Goal: Information Seeking & Learning: Learn about a topic

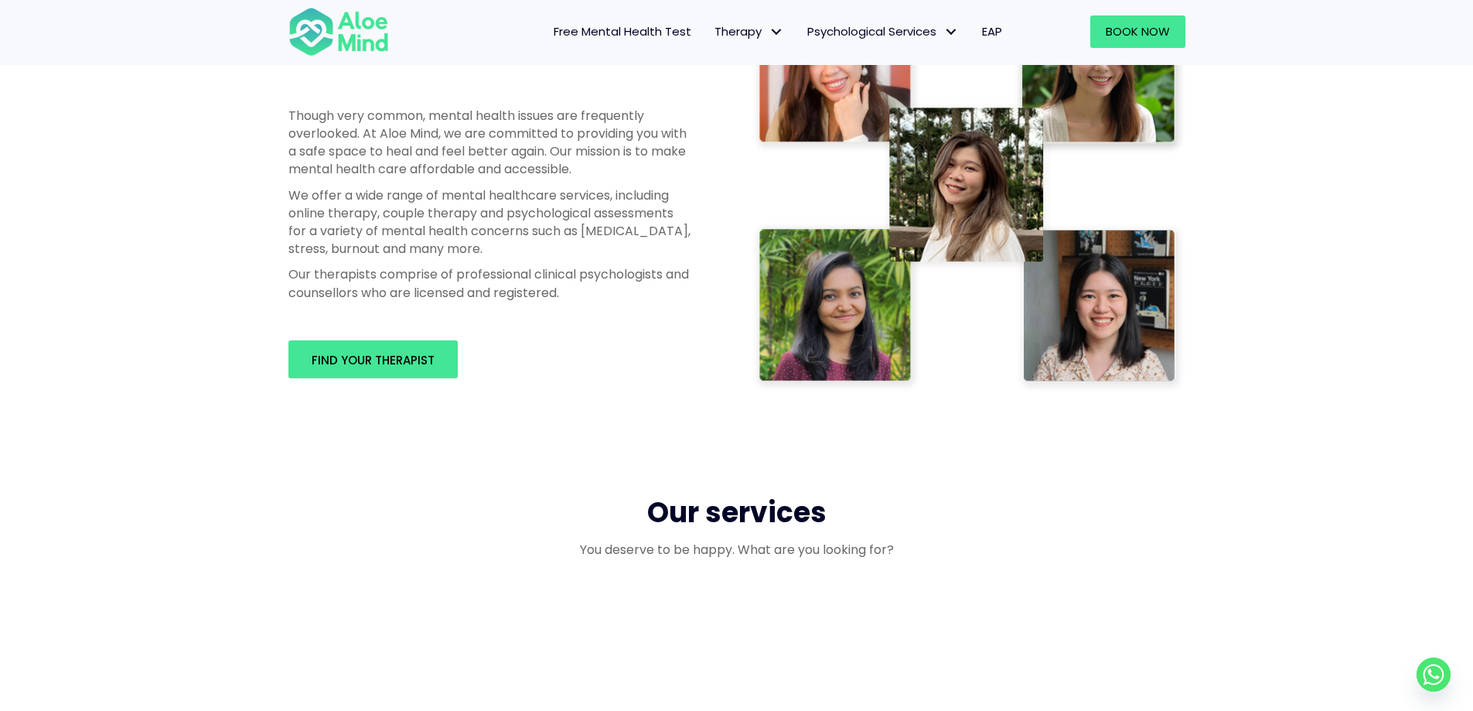
scroll to position [851, 0]
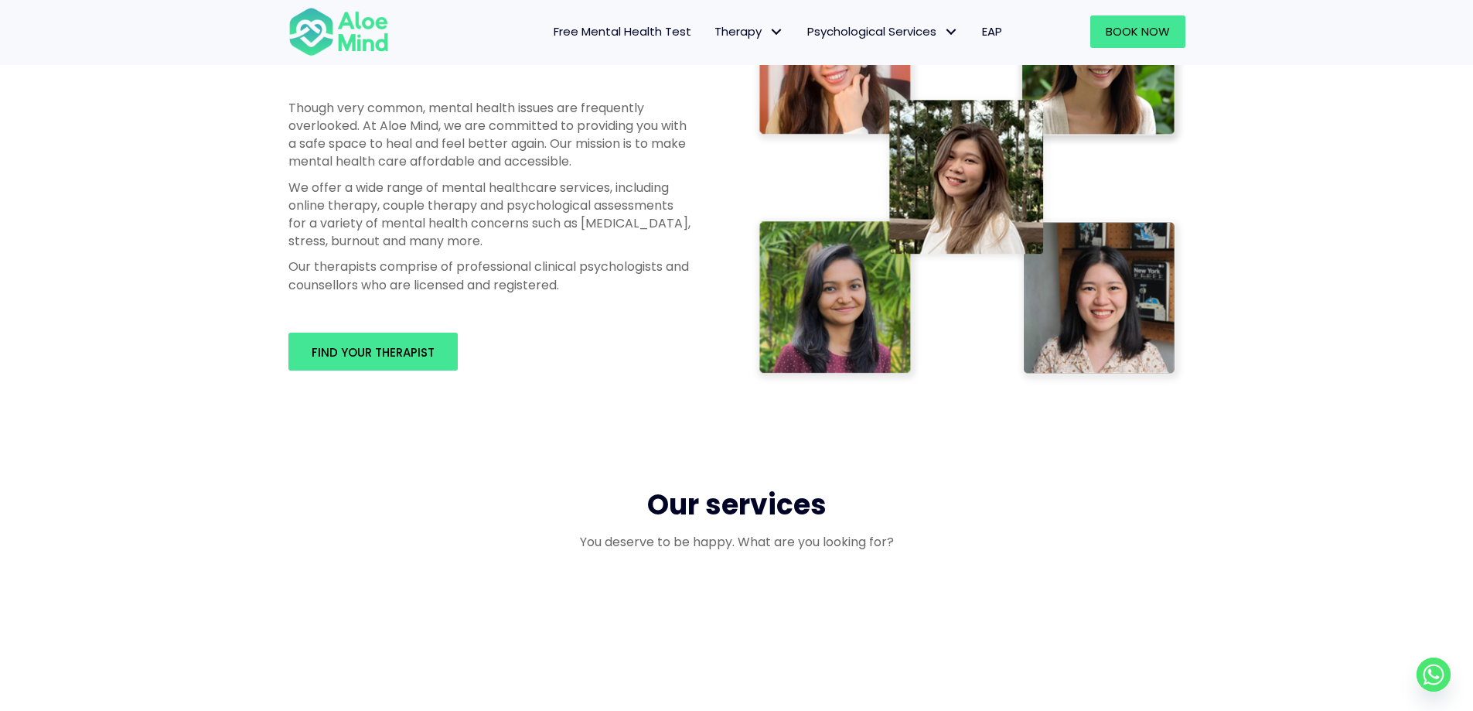
click at [424, 372] on div "Find your therapist" at bounding box center [489, 351] width 433 height 69
click at [423, 366] on link "Find your therapist" at bounding box center [372, 352] width 169 height 38
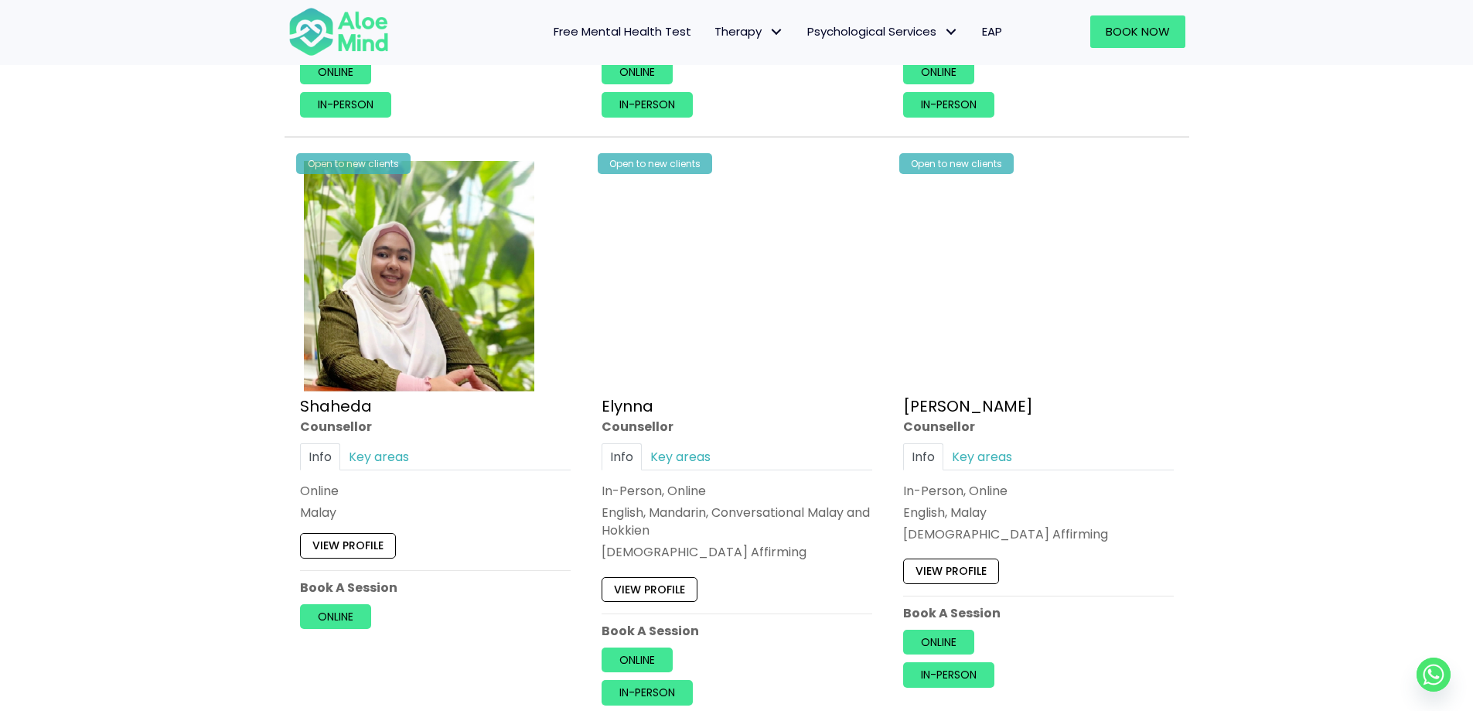
scroll to position [1315, 0]
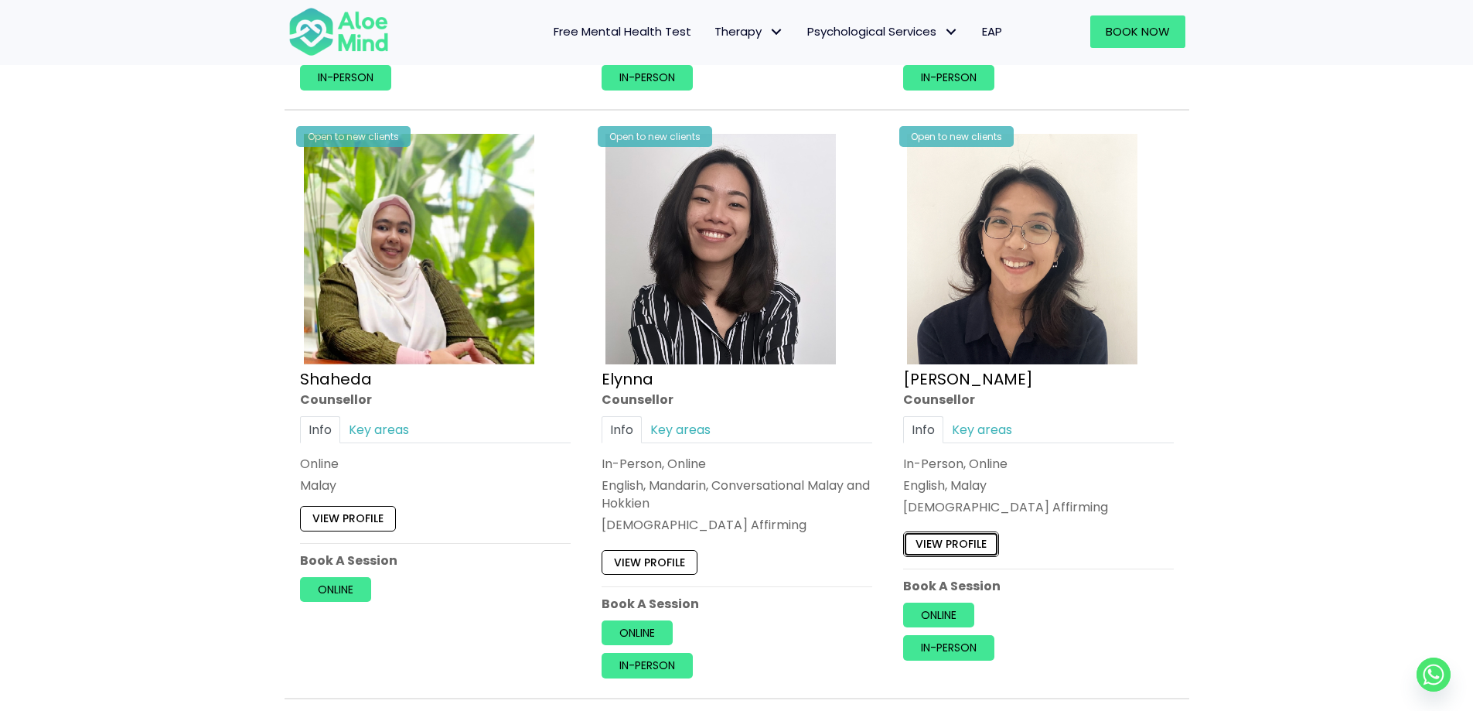
click at [983, 534] on link "View profile" at bounding box center [951, 544] width 96 height 25
click at [987, 417] on link "Key areas" at bounding box center [981, 429] width 77 height 27
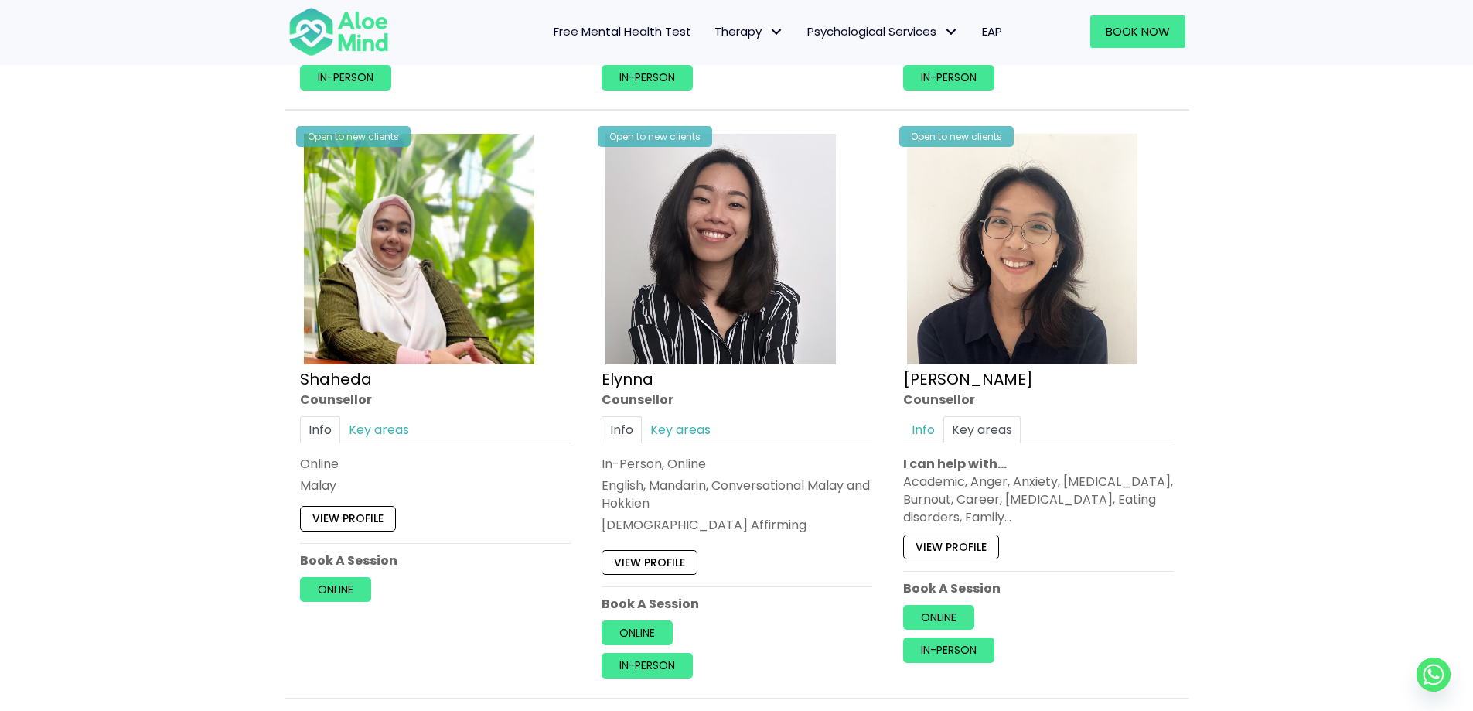
click at [694, 433] on link "Key areas" at bounding box center [680, 429] width 77 height 27
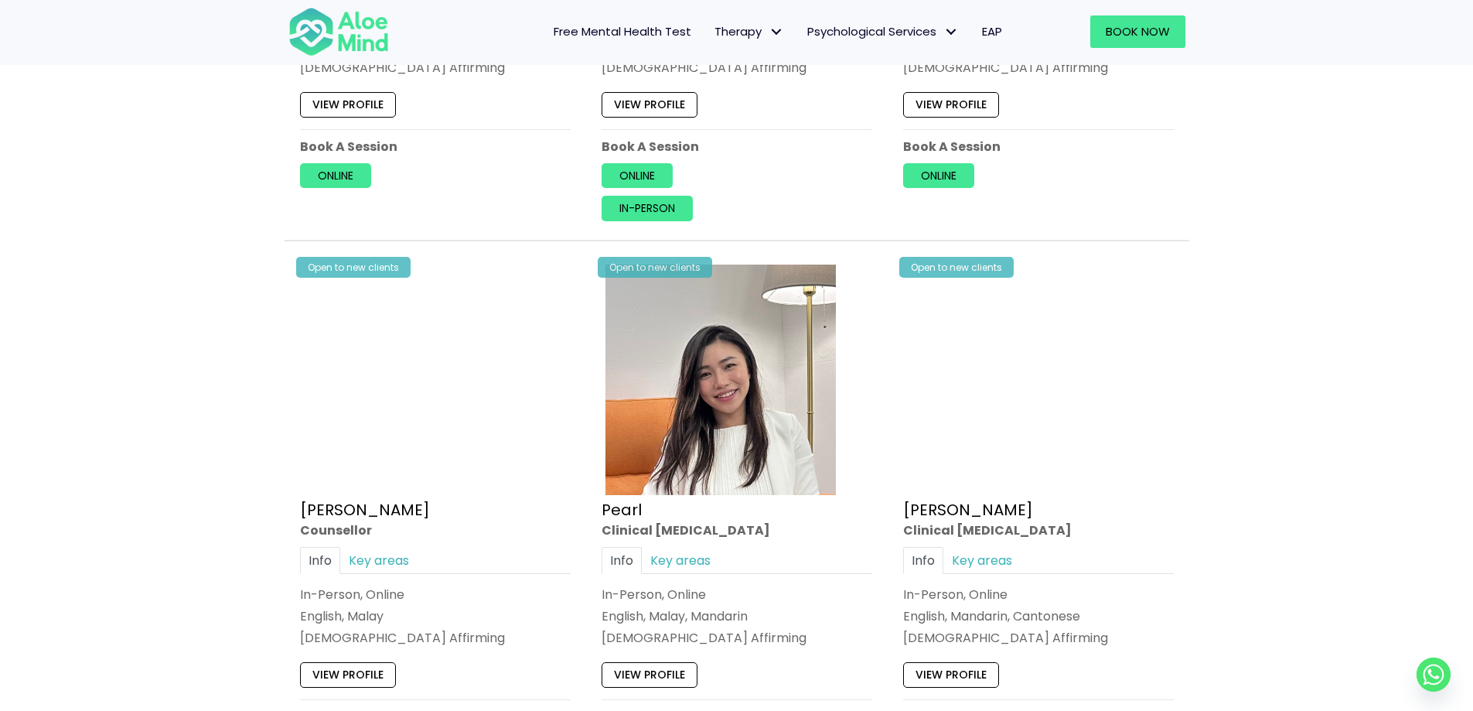
scroll to position [3093, 0]
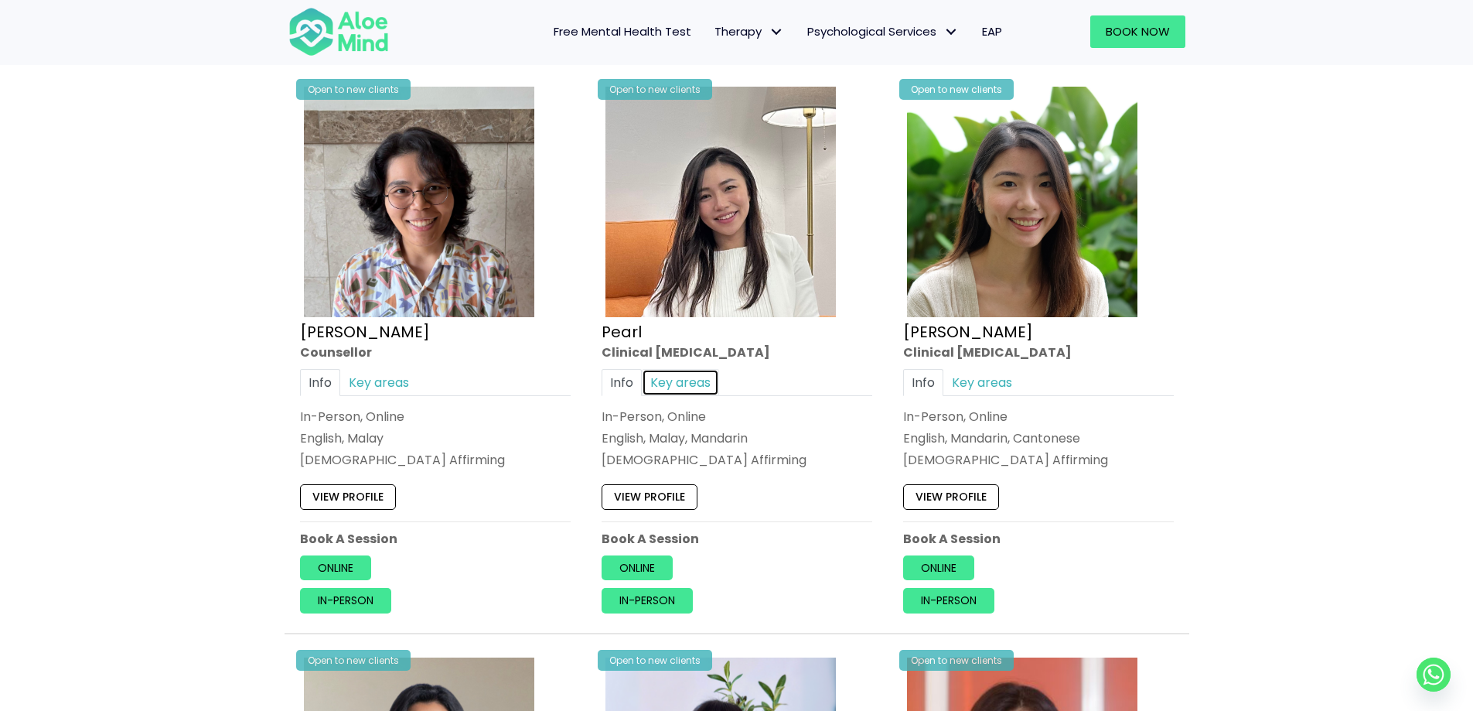
click at [708, 369] on link "Key areas" at bounding box center [680, 382] width 77 height 27
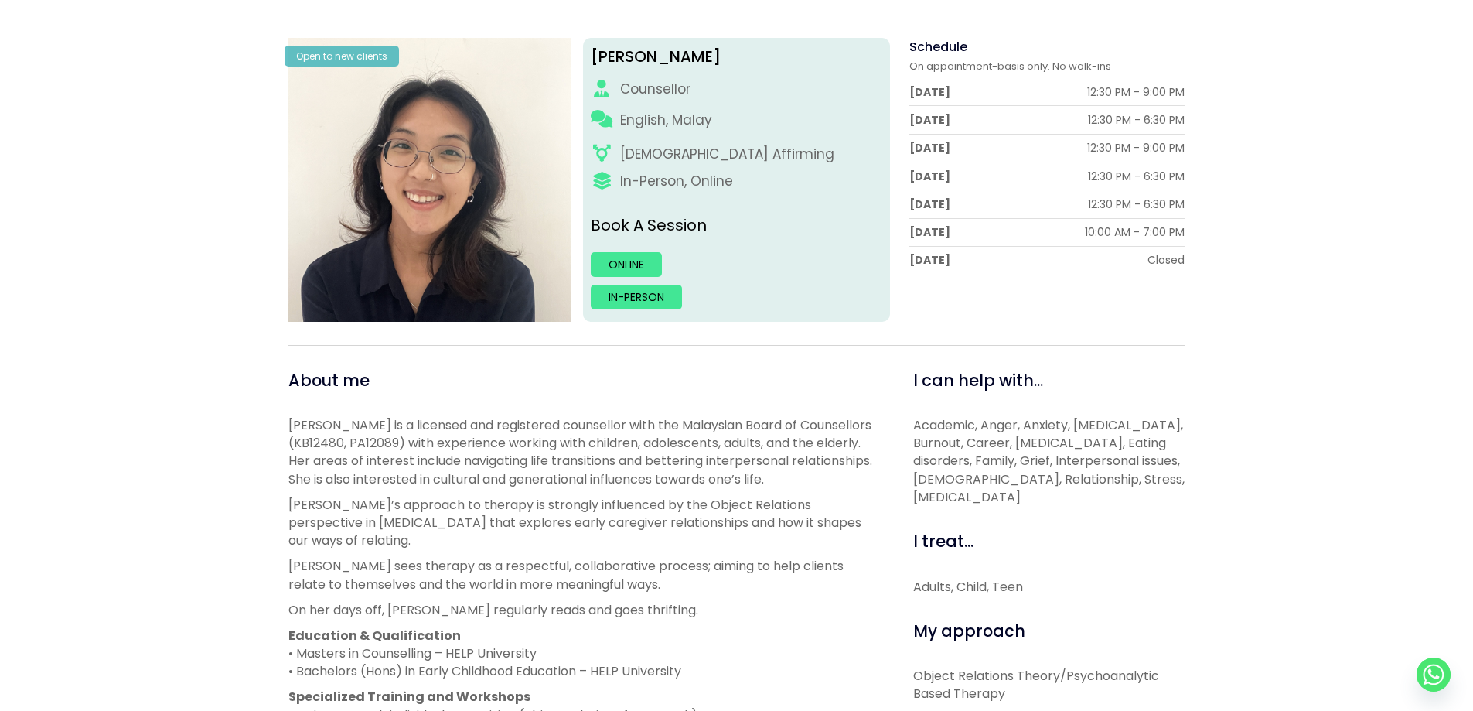
scroll to position [387, 0]
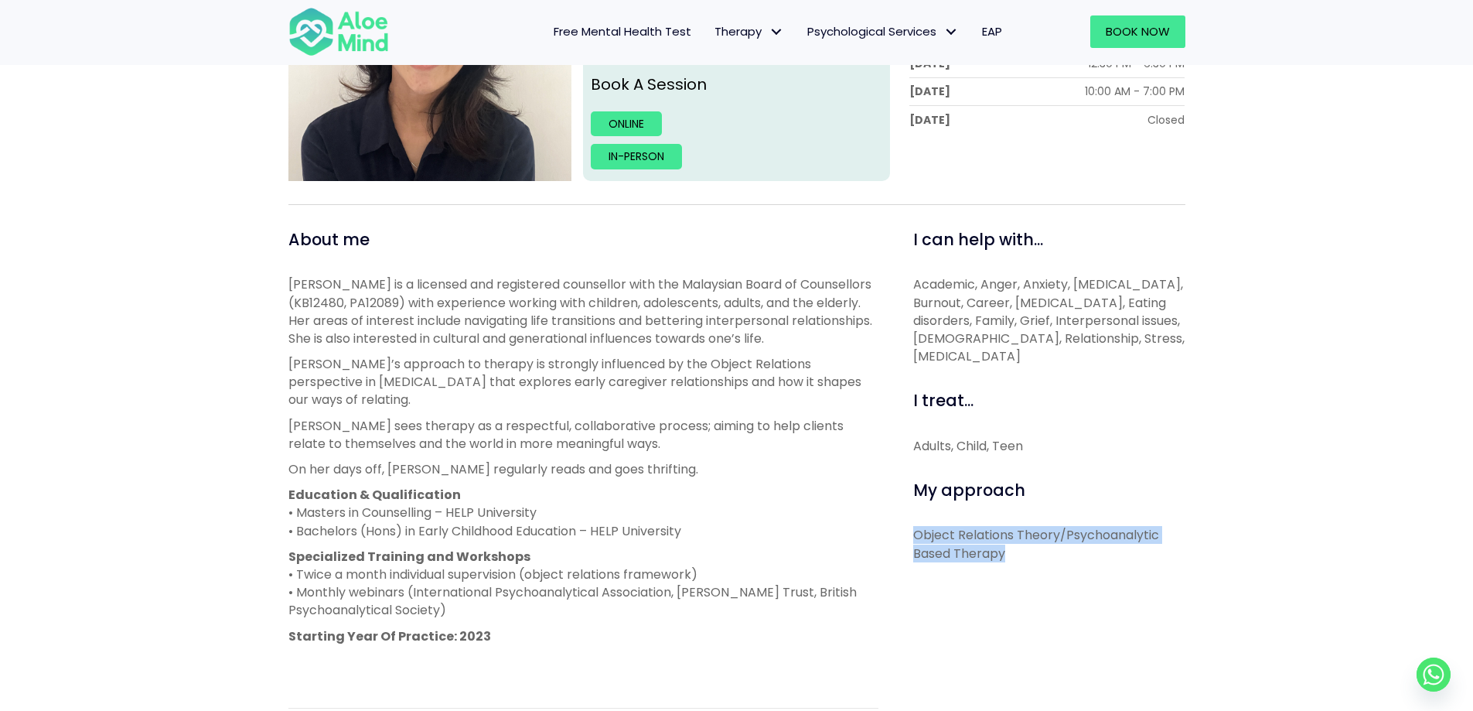
drag, startPoint x: 916, startPoint y: 535, endPoint x: 1139, endPoint y: 546, distance: 223.7
click at [1139, 546] on p "Object Relations Theory/Psychoanalytic Based Therapy" at bounding box center [1049, 544] width 272 height 36
click at [398, 301] on p "Emelyne is a licensed and registered counsellor with the Malaysian Board of Cou…" at bounding box center [583, 311] width 590 height 72
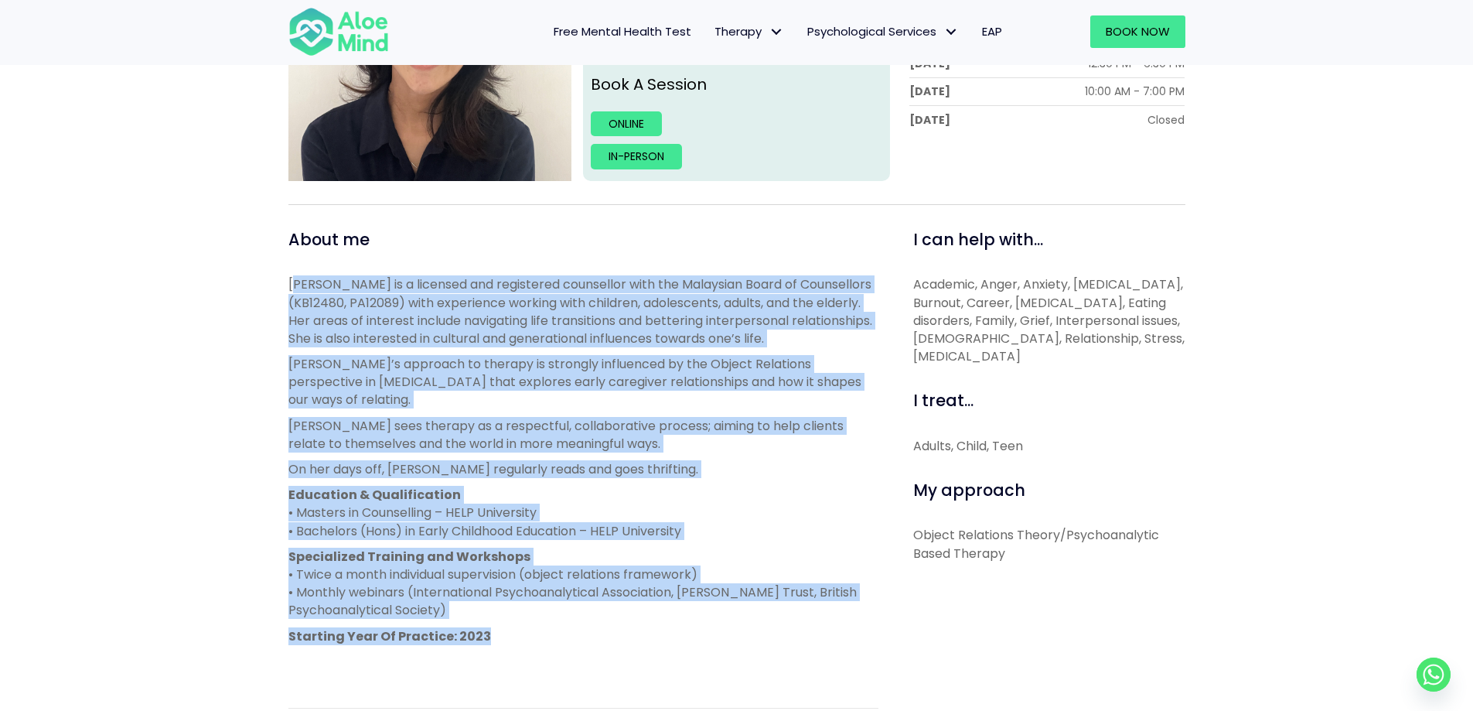
drag, startPoint x: 292, startPoint y: 281, endPoint x: 751, endPoint y: 635, distance: 580.0
click at [751, 635] on div "Emelyne is a licensed and registered counsellor with the Malaysian Board of Cou…" at bounding box center [583, 472] width 590 height 395
copy div "melyne is a licensed and registered counsellor with the Malaysian Board of Coun…"
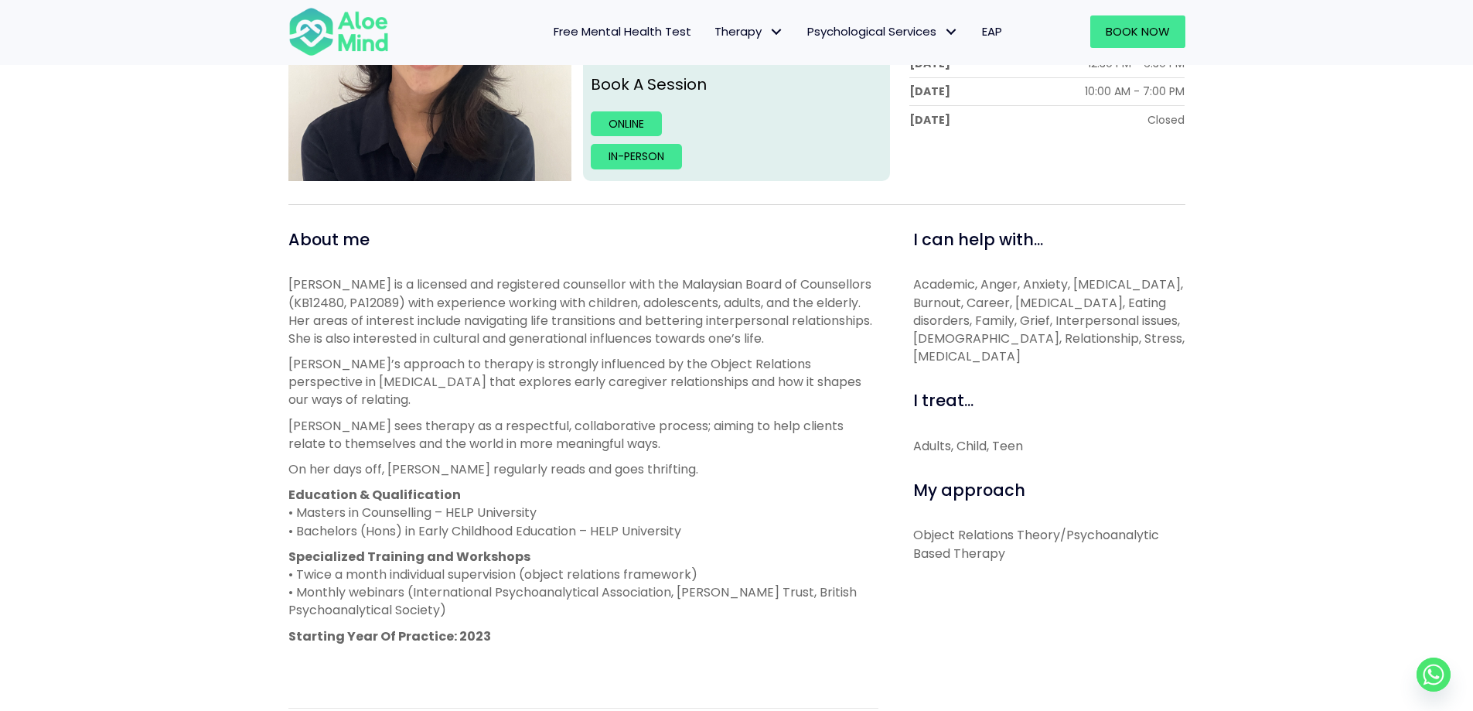
click at [915, 285] on span "Academic, Anger, Anxiety, Borderline personality disorder, Burnout, Career, Dep…" at bounding box center [1048, 320] width 271 height 90
drag, startPoint x: 913, startPoint y: 241, endPoint x: 1110, endPoint y: 349, distance: 225.6
click at [1110, 349] on div "I can help with... Academic, Anger, Anxiety, Borderline personality disorder, B…" at bounding box center [1049, 296] width 272 height 137
copy div "I can help with... Academic, Anger, Anxiety, Borderline personality disorder, B…"
drag, startPoint x: 910, startPoint y: 484, endPoint x: 1113, endPoint y: 551, distance: 213.5
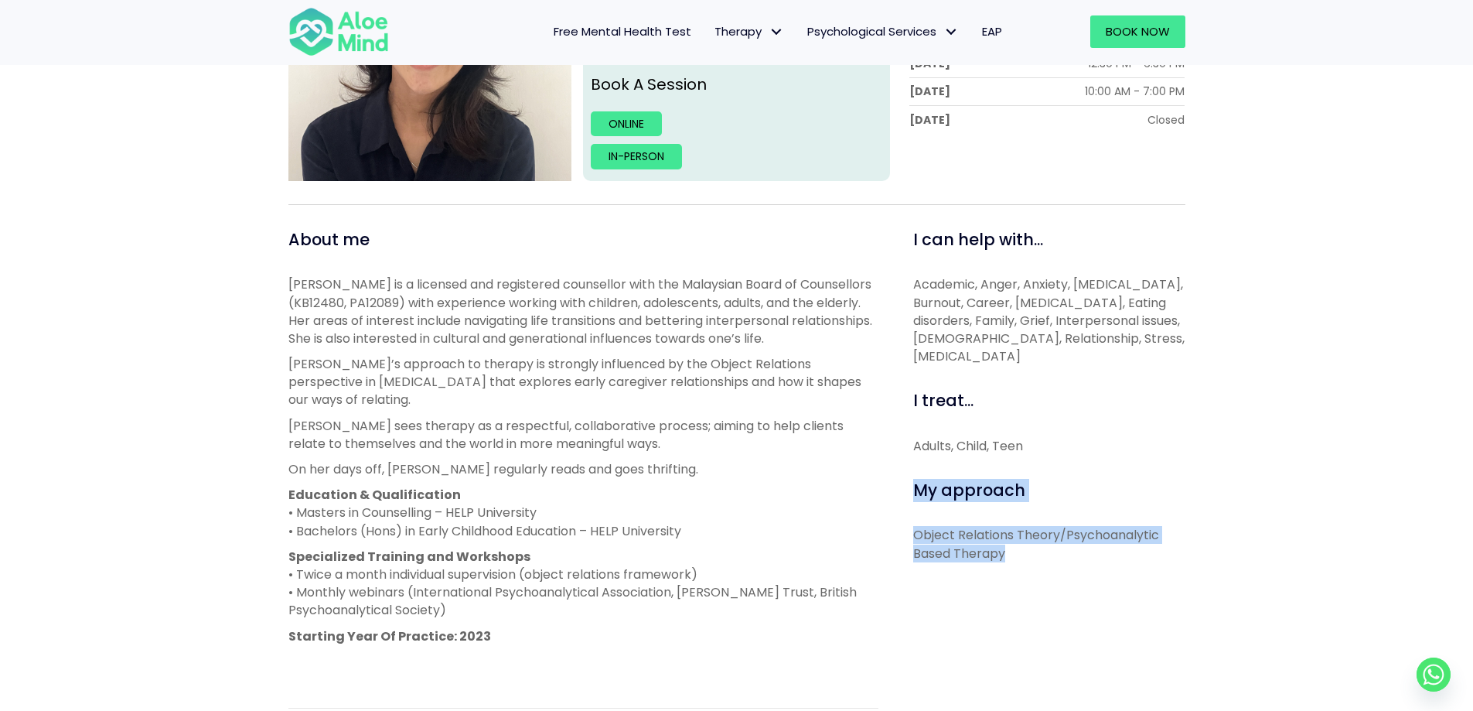
click at [1113, 551] on div "I can help with... Academic, Anger, Anxiety, Borderline personality disorder, B…" at bounding box center [1043, 562] width 307 height 668
copy div "My approach Object Relations Theory/Psychoanalytic Based Therapy"
